Goal: Transaction & Acquisition: Purchase product/service

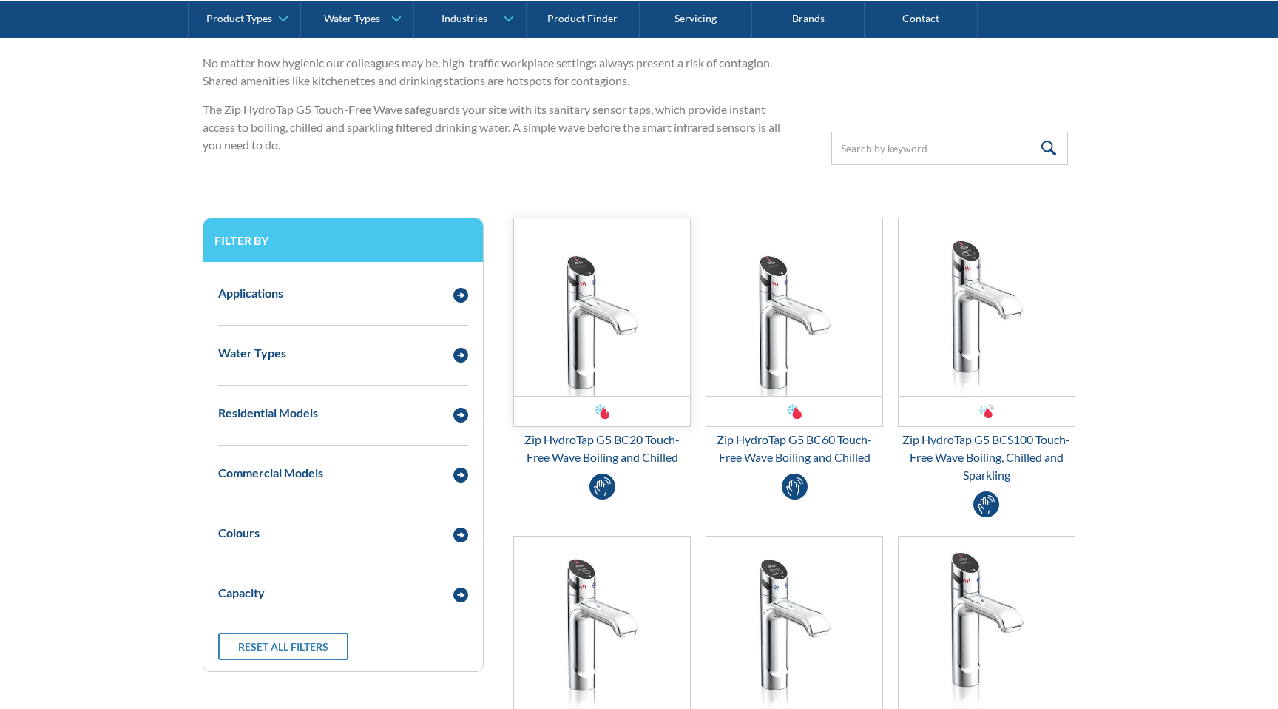
click at [649, 325] on img "Email Form 3" at bounding box center [602, 306] width 176 height 177
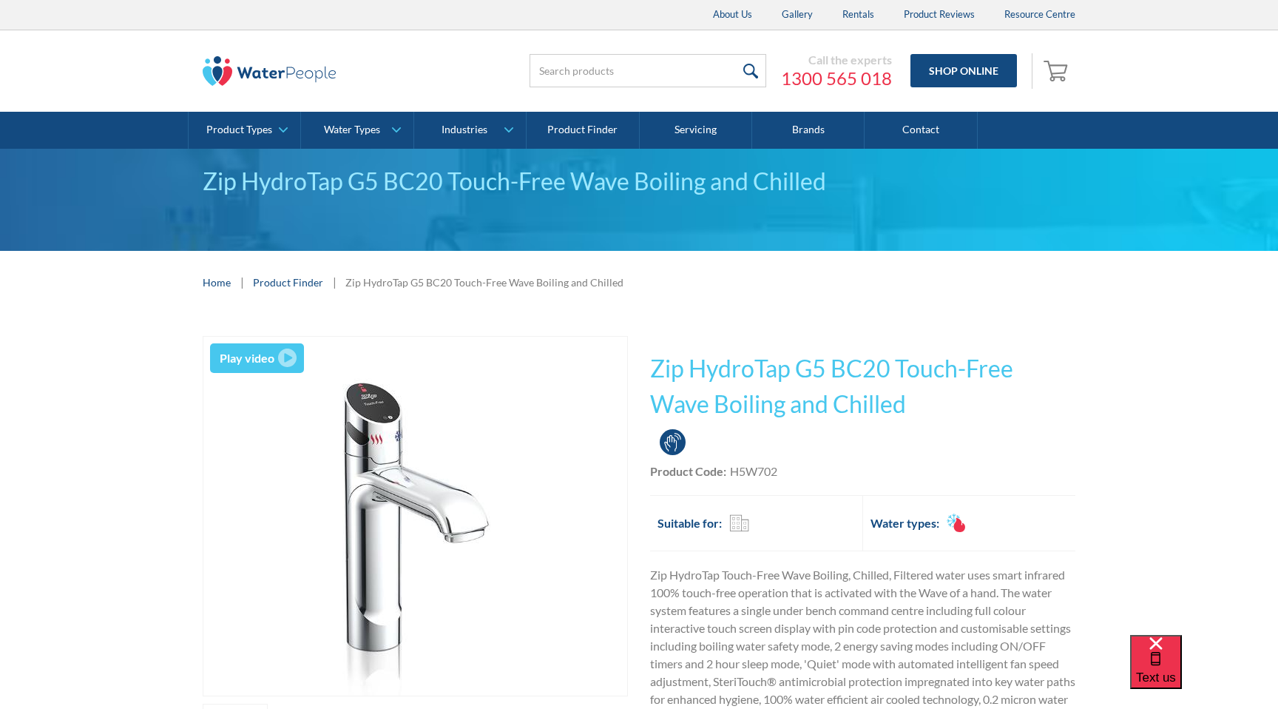
click at [673, 446] on div "Touch Free" at bounding box center [673, 442] width 26 height 26
click at [704, 450] on div "Touch Free Touch Free" at bounding box center [862, 441] width 425 height 33
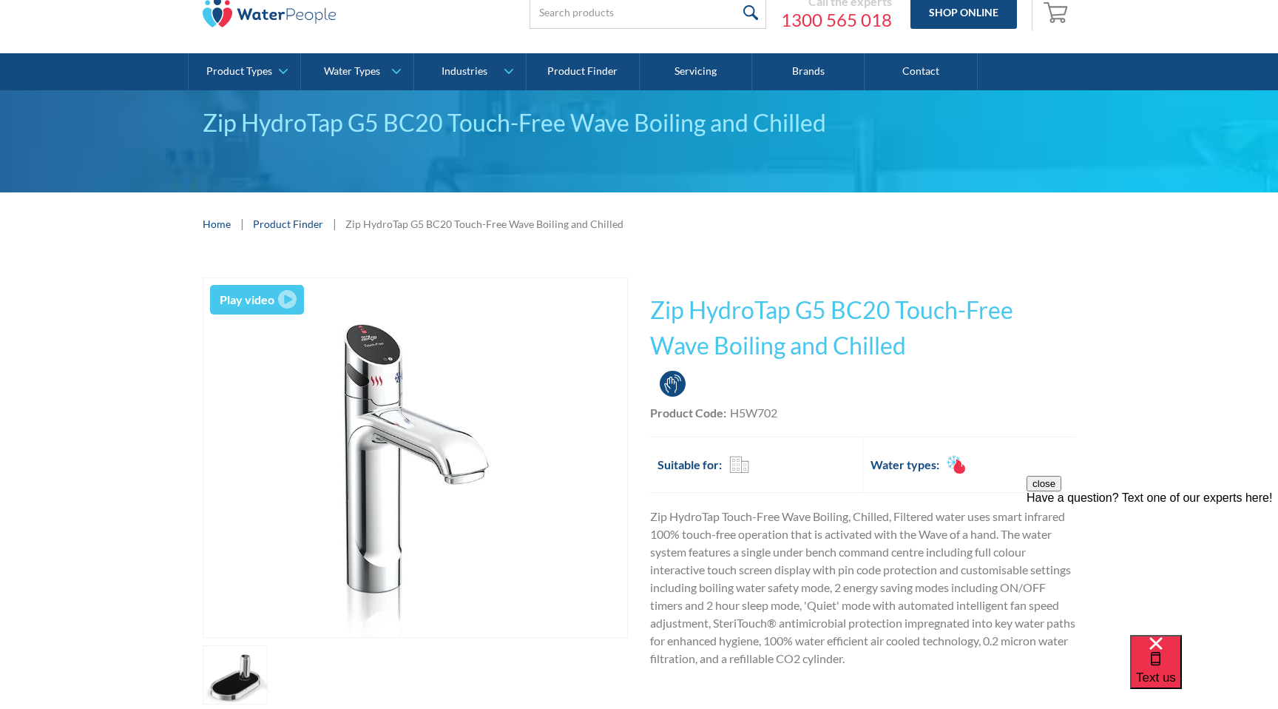
scroll to position [58, 0]
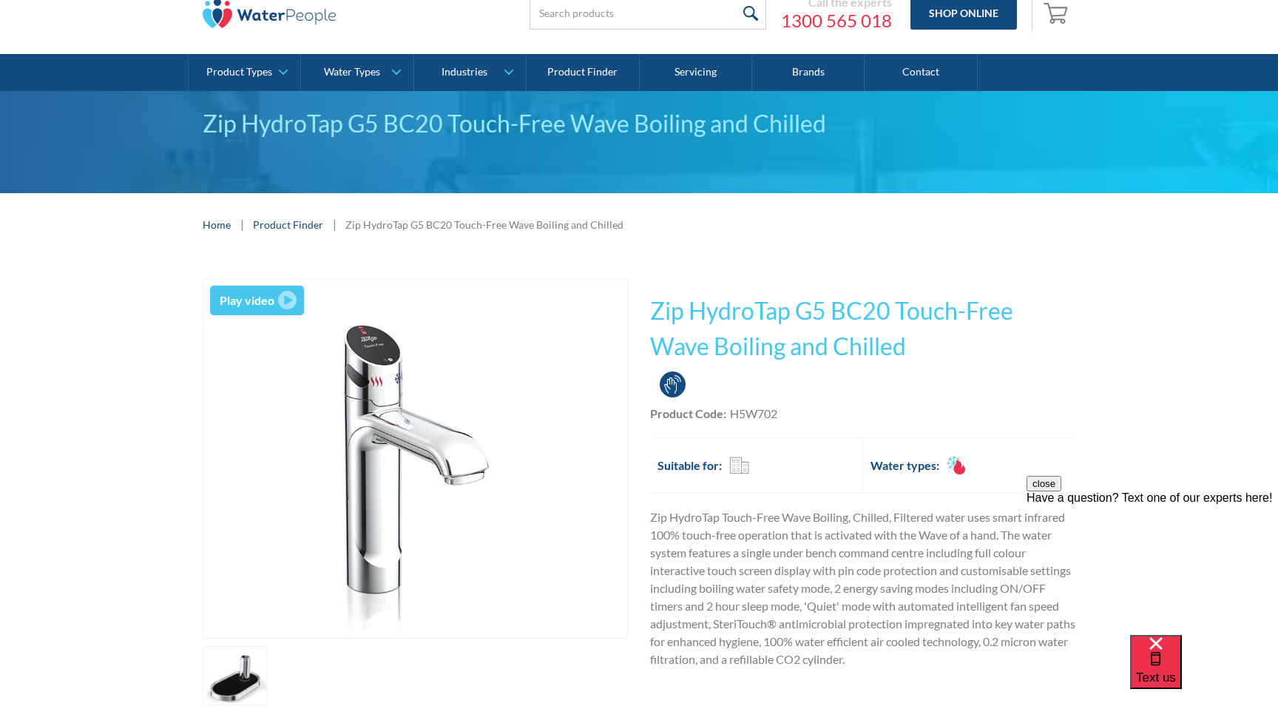
drag, startPoint x: 670, startPoint y: 384, endPoint x: 728, endPoint y: 384, distance: 58.4
click at [751, 388] on div "Touch Free Touch Free" at bounding box center [862, 384] width 425 height 33
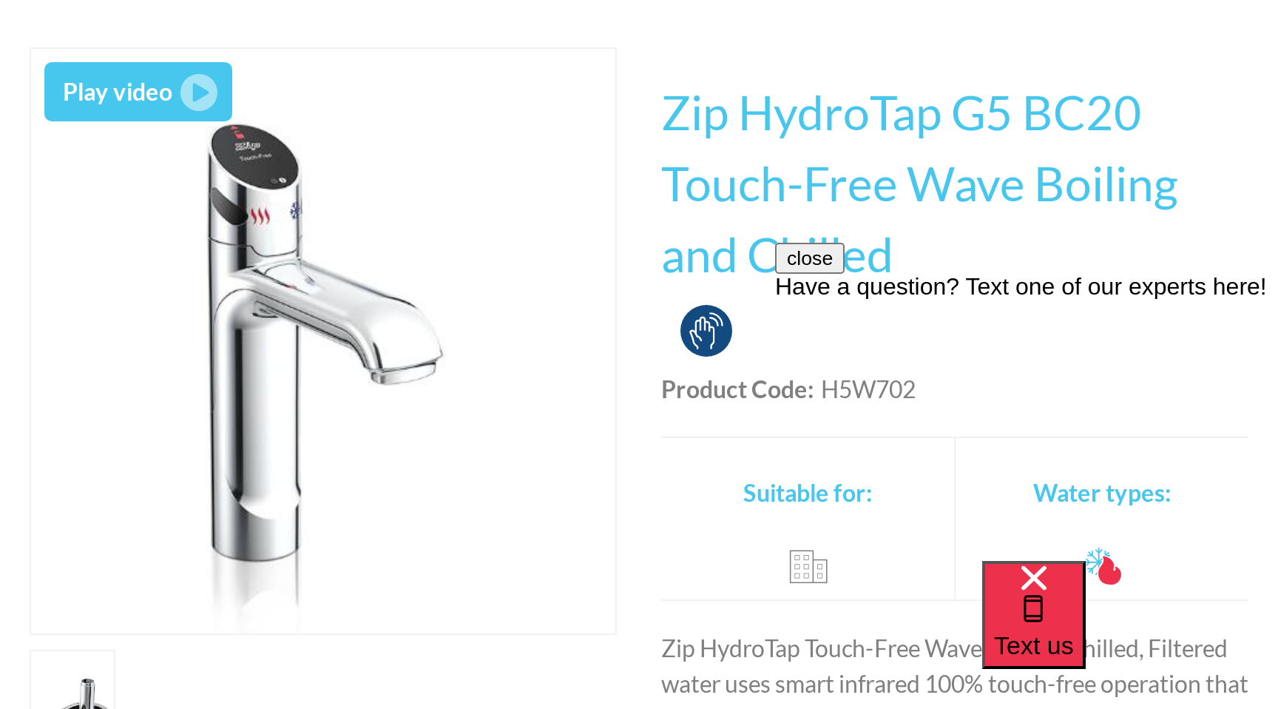
scroll to position [262, 0]
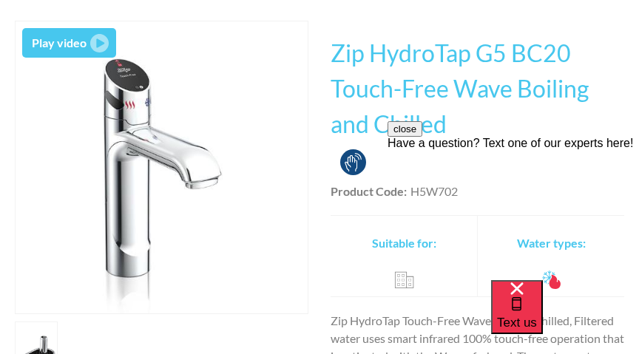
click at [417, 150] on div "close Have a question? Text one of our experts here!" at bounding box center [513, 135] width 251 height 29
